Goal: Register for event/course

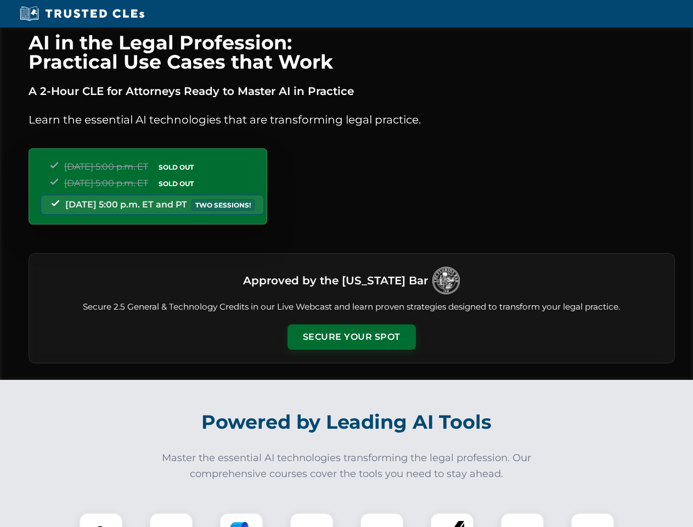
click at [351, 337] on button "Secure Your Spot" at bounding box center [351, 336] width 128 height 25
click at [101, 519] on img at bounding box center [101, 534] width 32 height 32
